Goal: Task Accomplishment & Management: Use online tool/utility

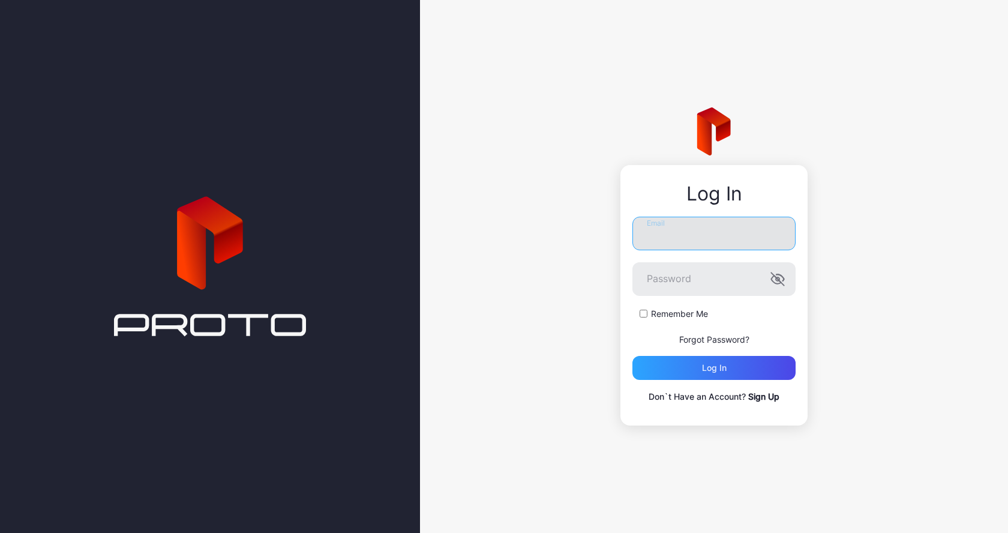
click at [690, 236] on input "Email" at bounding box center [713, 234] width 163 height 34
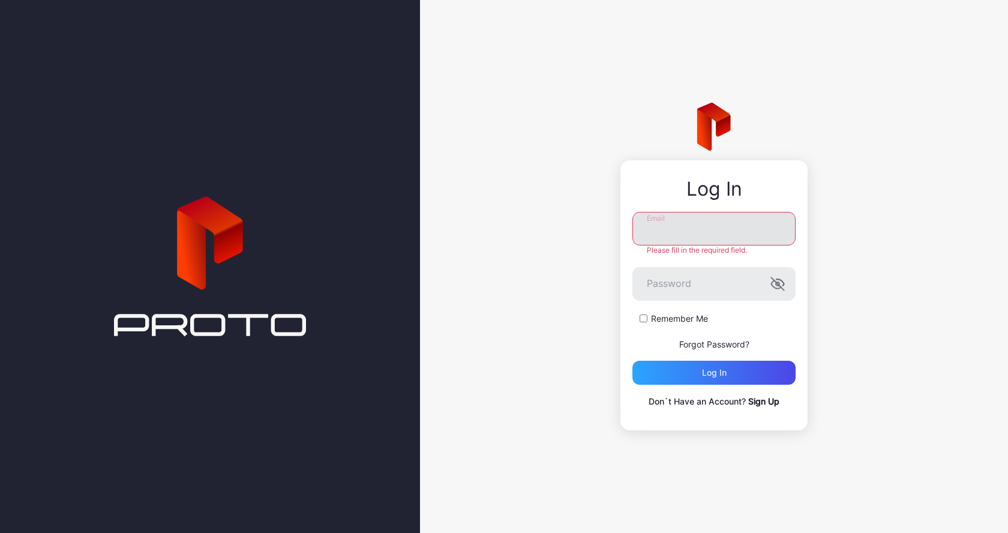
type input "**********"
click at [645, 321] on form "**********" at bounding box center [713, 298] width 163 height 173
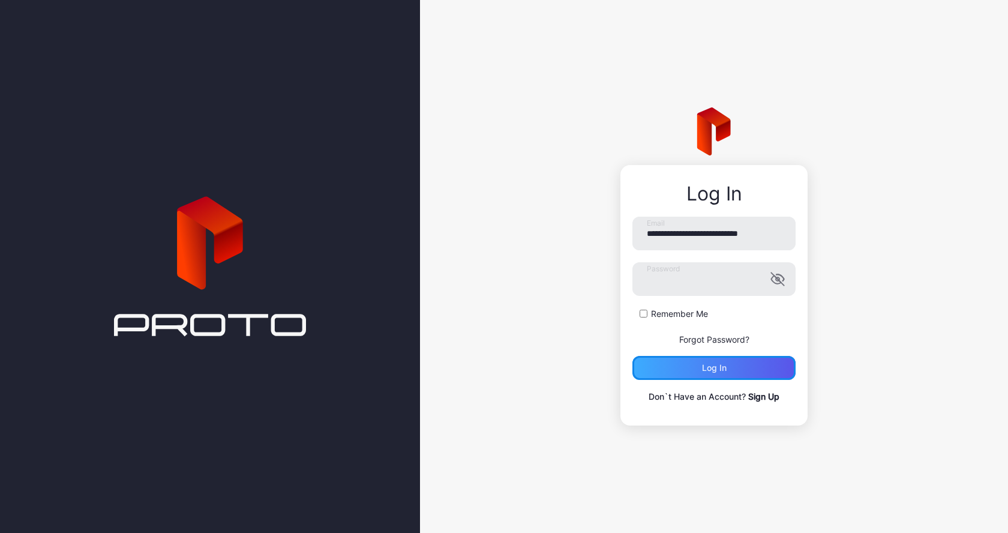
click at [659, 375] on div "Log in" at bounding box center [713, 368] width 163 height 24
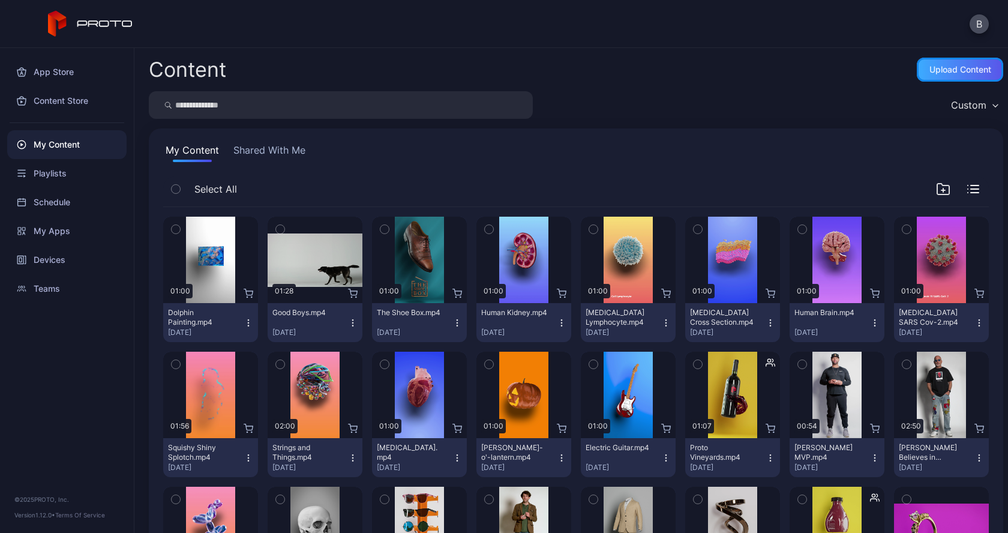
click at [943, 74] on div "Upload Content" at bounding box center [960, 70] width 62 height 10
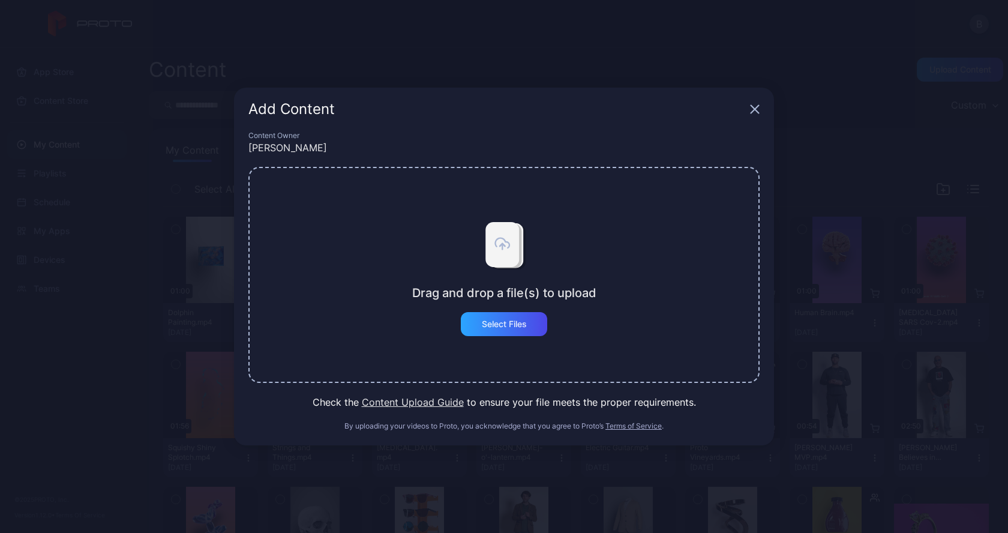
click at [759, 111] on icon "button" at bounding box center [755, 109] width 10 height 10
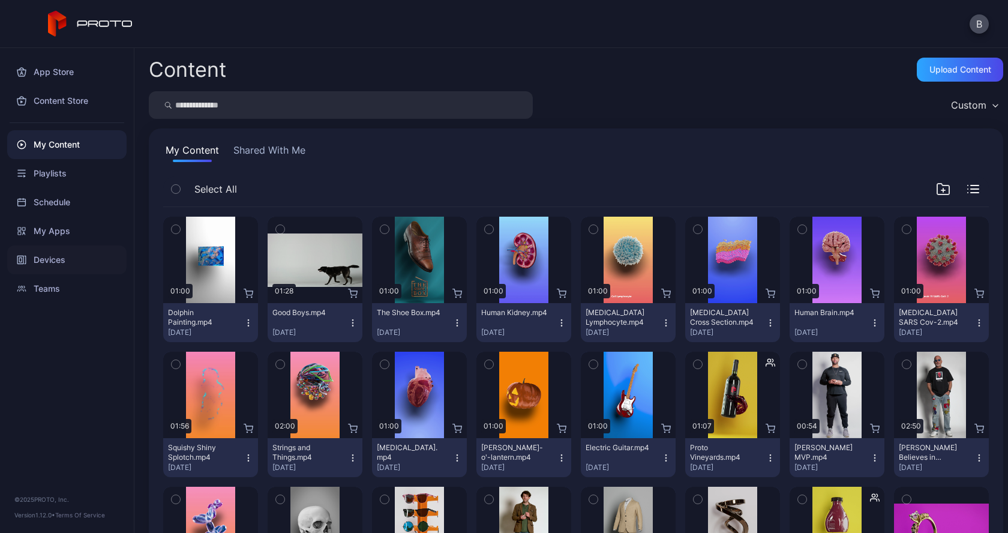
click at [28, 258] on div "Devices" at bounding box center [66, 259] width 119 height 29
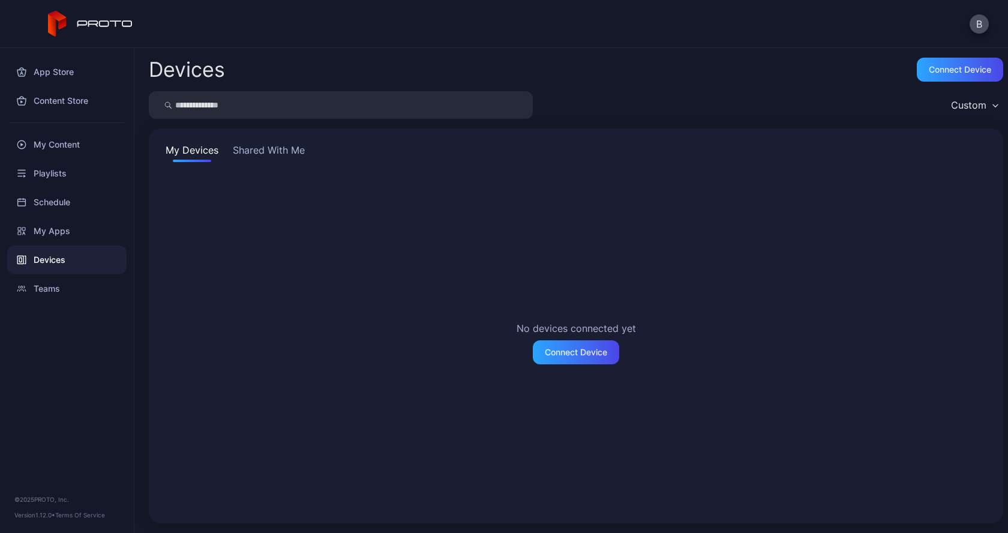
click at [263, 151] on button "Shared With Me" at bounding box center [268, 152] width 77 height 19
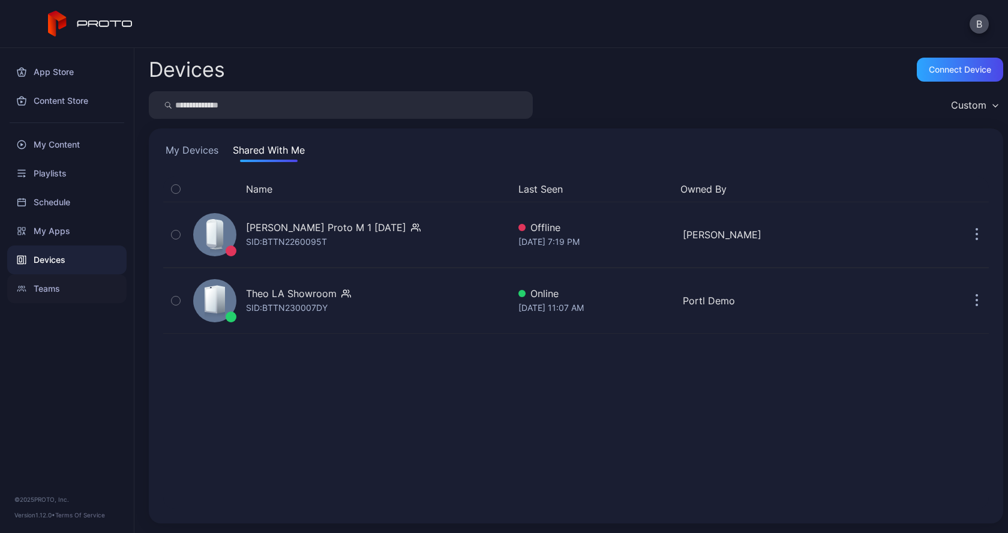
click at [61, 292] on div "Teams" at bounding box center [66, 288] width 119 height 29
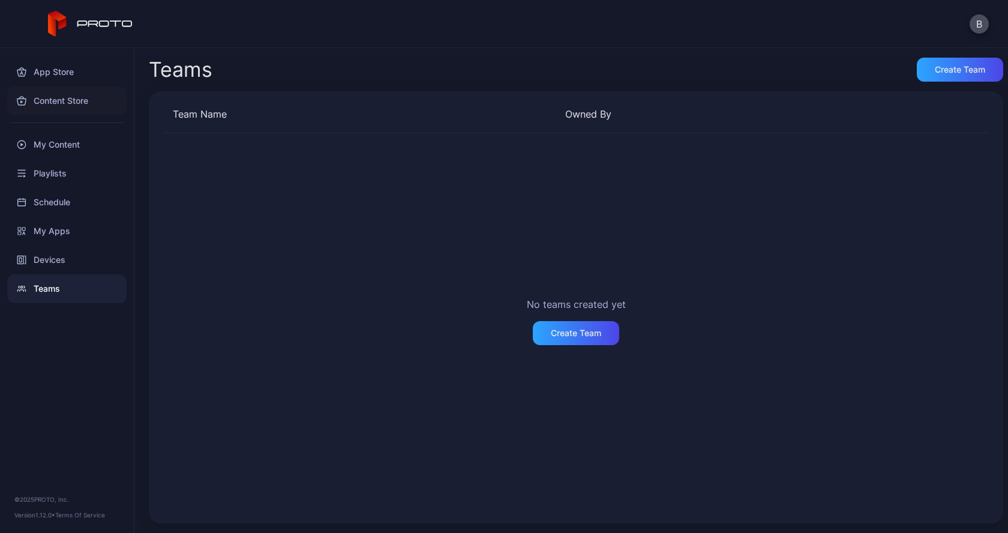
click at [58, 100] on div "Content Store" at bounding box center [66, 100] width 119 height 29
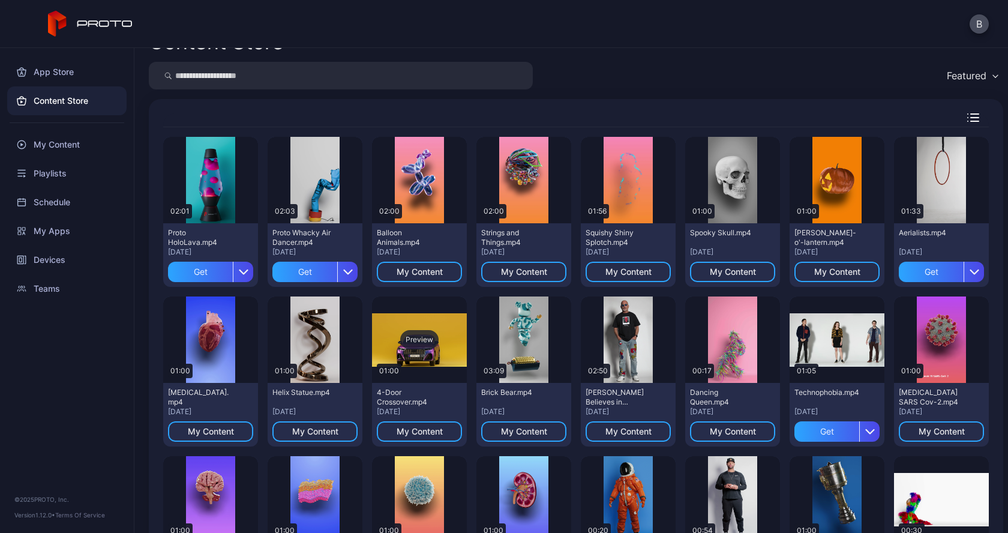
scroll to position [35, 0]
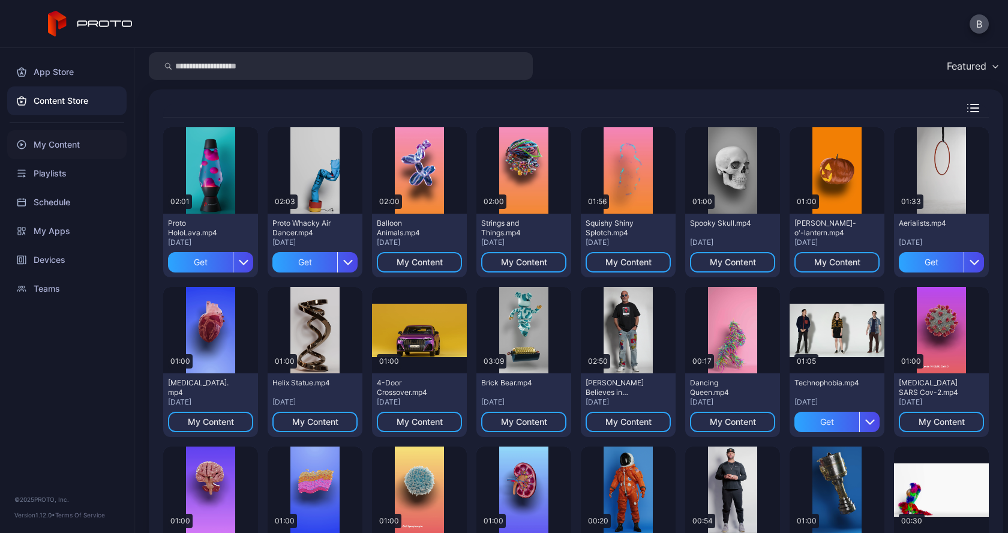
click at [73, 143] on div "My Content" at bounding box center [66, 144] width 119 height 29
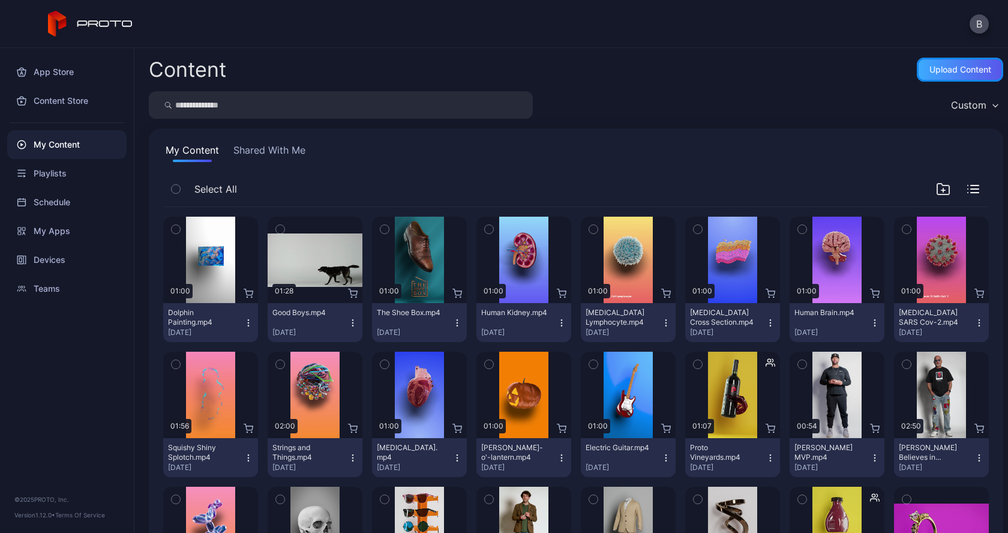
click at [936, 73] on div "Upload Content" at bounding box center [960, 70] width 62 height 10
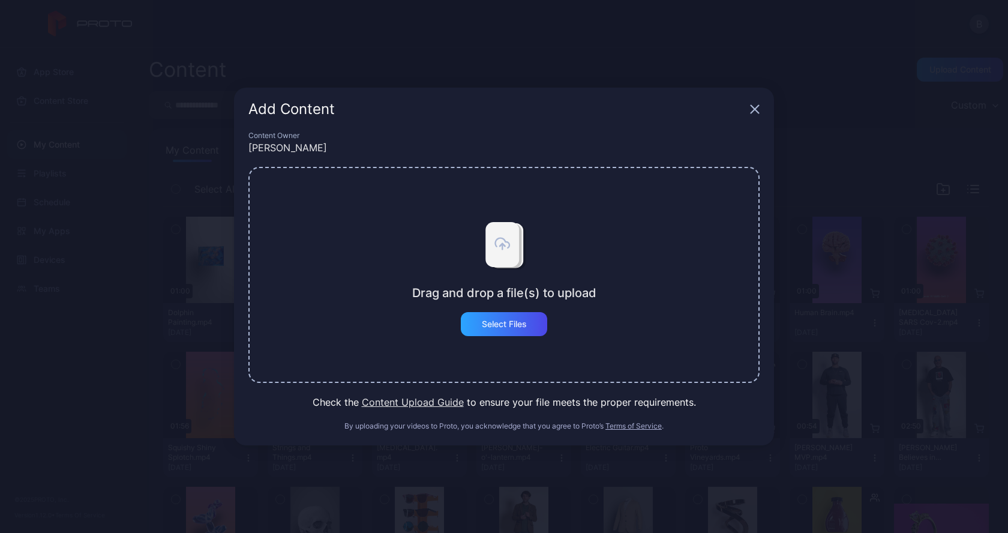
click at [759, 111] on icon "button" at bounding box center [755, 109] width 10 height 10
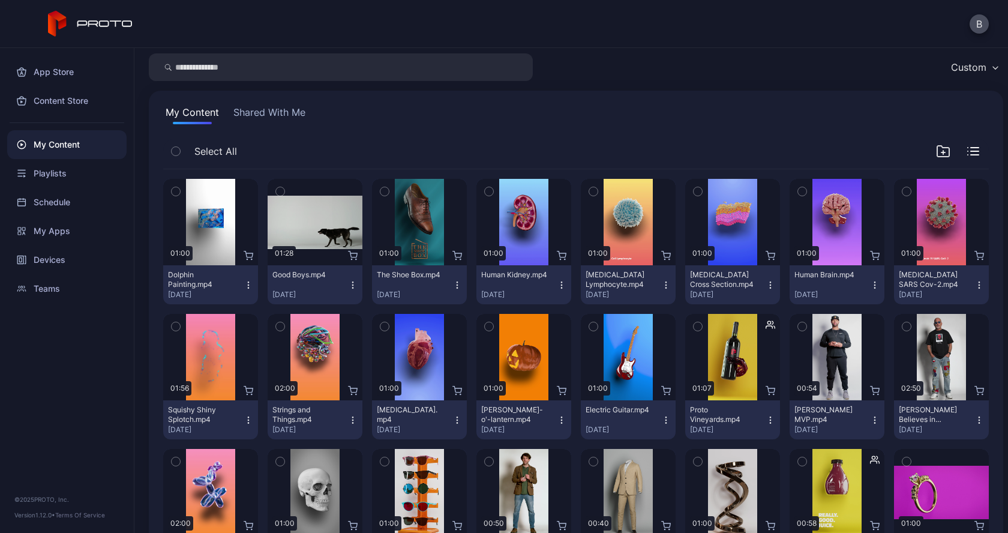
scroll to position [39, 0]
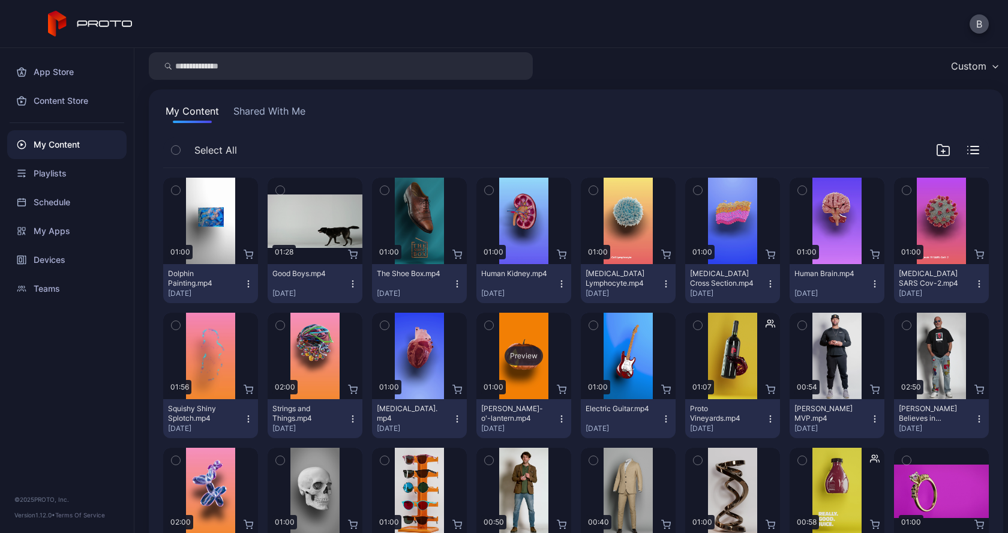
click at [515, 354] on div "Preview" at bounding box center [523, 355] width 38 height 19
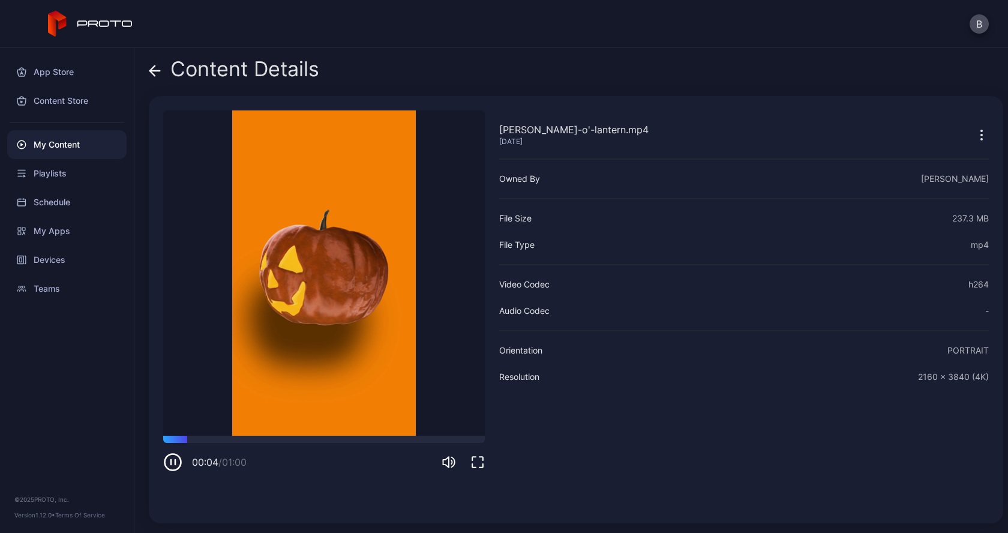
click at [151, 73] on icon at bounding box center [152, 70] width 5 height 10
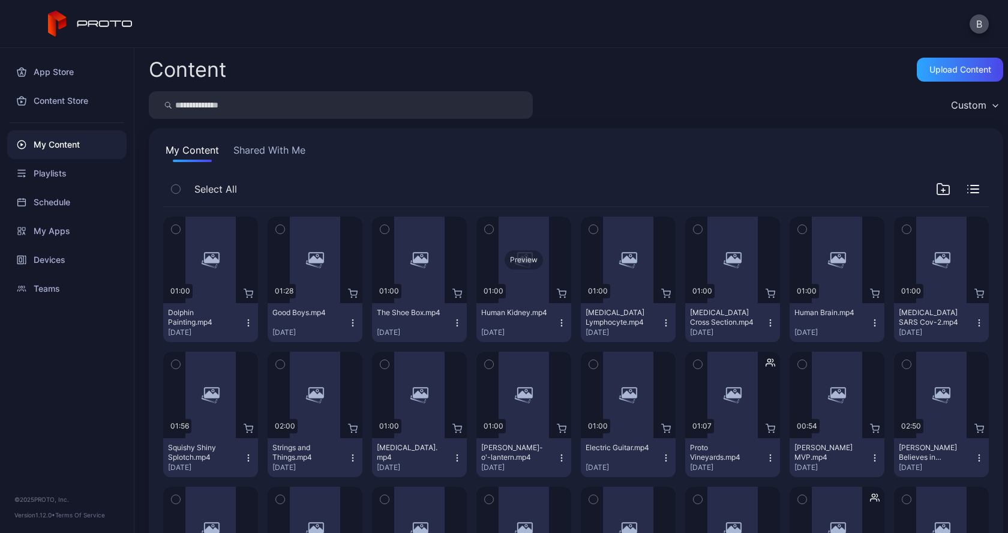
scroll to position [39, 0]
